Goal: Transaction & Acquisition: Obtain resource

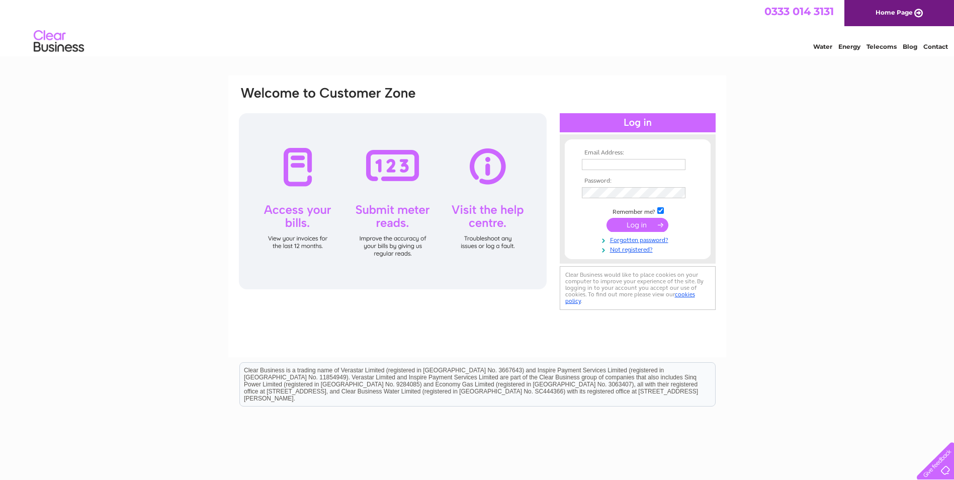
click at [607, 164] on input "text" at bounding box center [634, 164] width 104 height 11
paste input "[EMAIL_ADDRESS][DOMAIN_NAME]"
type input "invoices@safer-group.com"
click at [549, 113] on div "Email Address: invoices@safer-group.com Password:" at bounding box center [477, 199] width 479 height 228
click at [634, 228] on input "submit" at bounding box center [637, 226] width 62 height 14
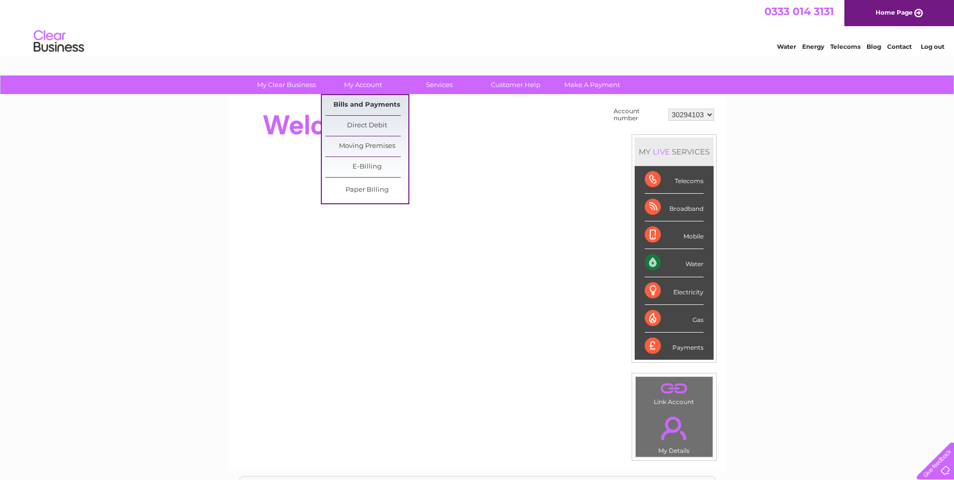
click at [364, 100] on link "Bills and Payments" at bounding box center [366, 105] width 83 height 20
click at [354, 110] on link "Bills and Payments" at bounding box center [366, 105] width 83 height 20
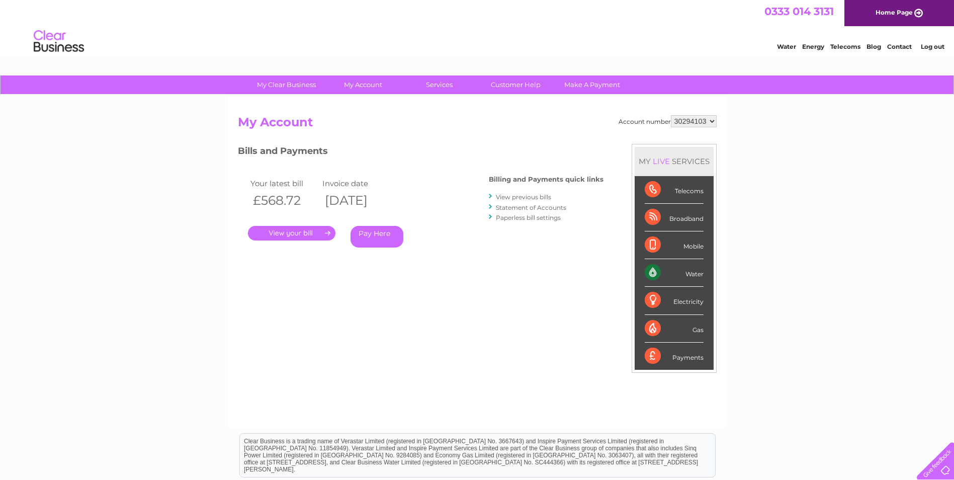
click at [300, 234] on link "." at bounding box center [291, 233] width 87 height 15
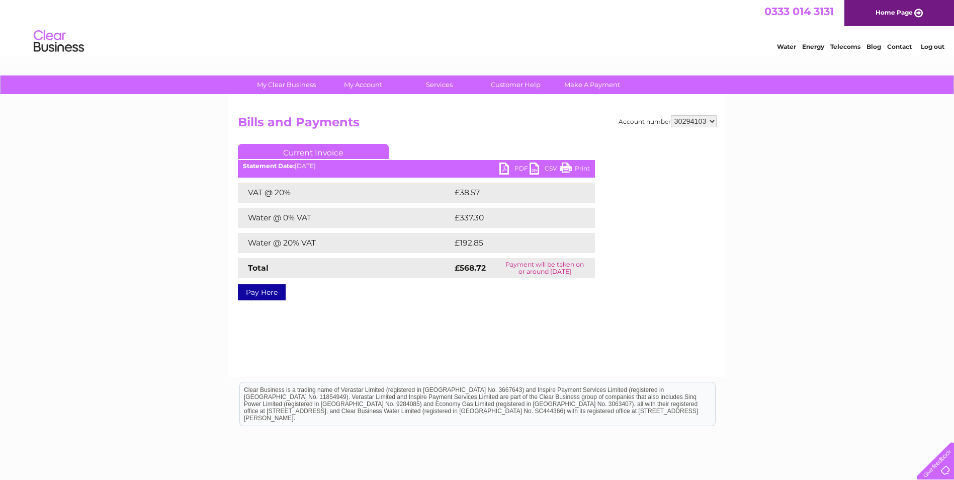
click at [511, 165] on link "PDF" at bounding box center [514, 169] width 30 height 15
click at [801, 163] on div "My Clear Business Login Details My Details My Preferences Link Account My Accou…" at bounding box center [477, 311] width 954 height 473
